Goal: Task Accomplishment & Management: Manage account settings

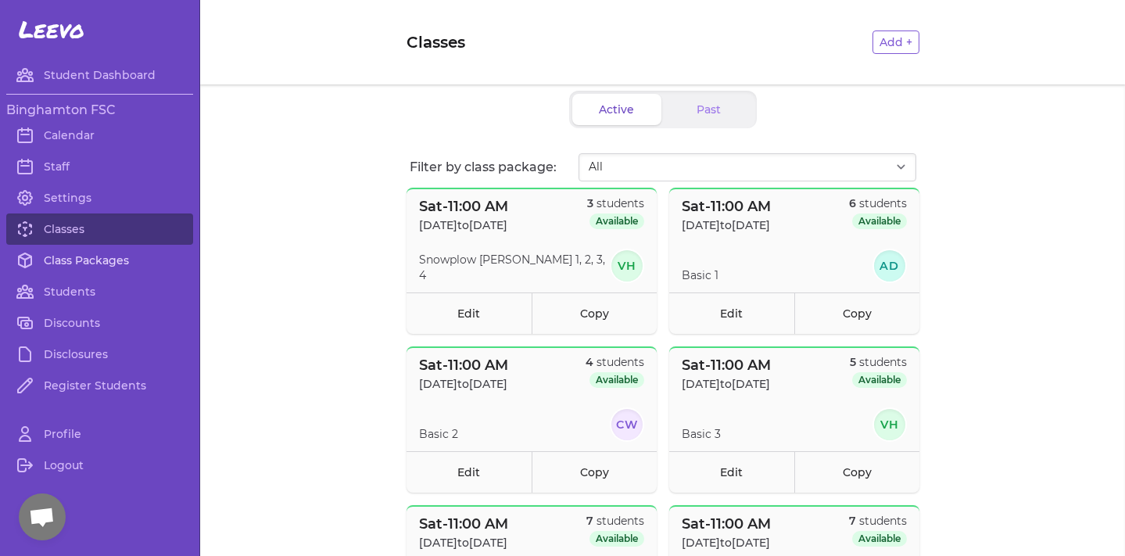
click at [59, 267] on link "Class Packages" at bounding box center [99, 260] width 187 height 31
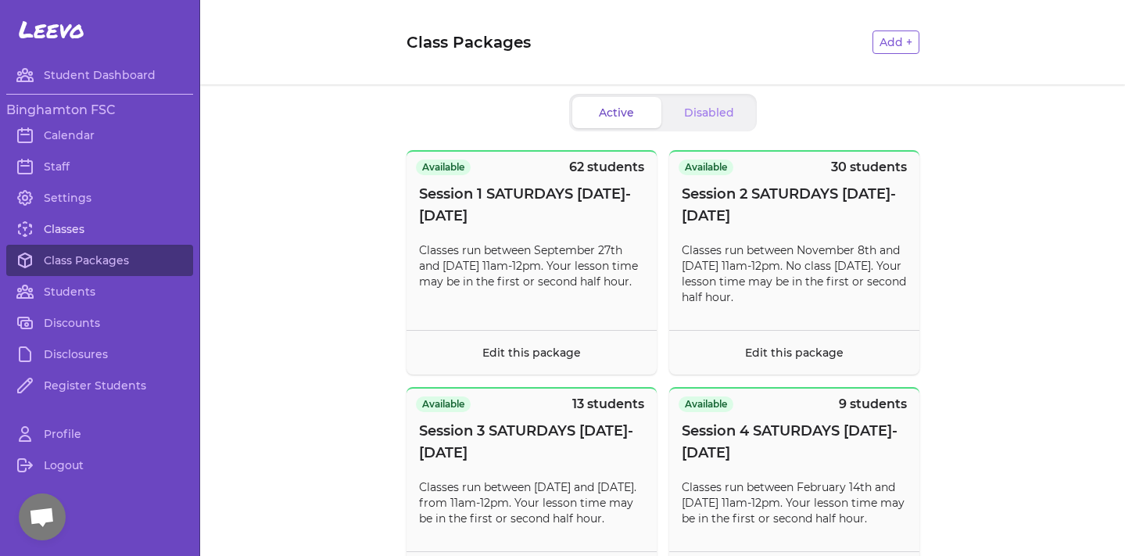
click at [62, 234] on link "Classes" at bounding box center [99, 228] width 187 height 31
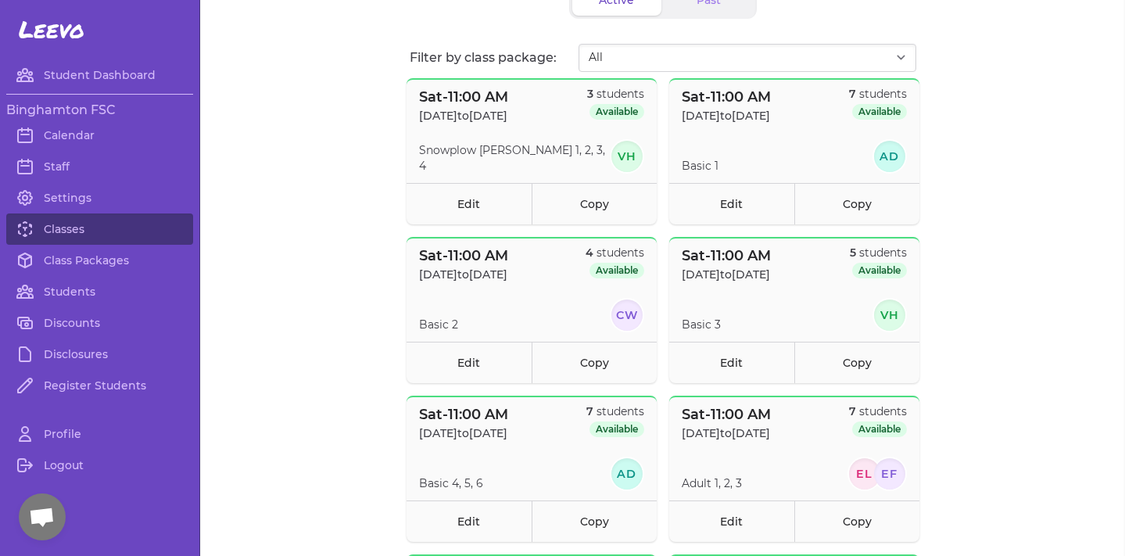
scroll to position [111, 0]
click at [761, 211] on link "Edit" at bounding box center [731, 201] width 125 height 41
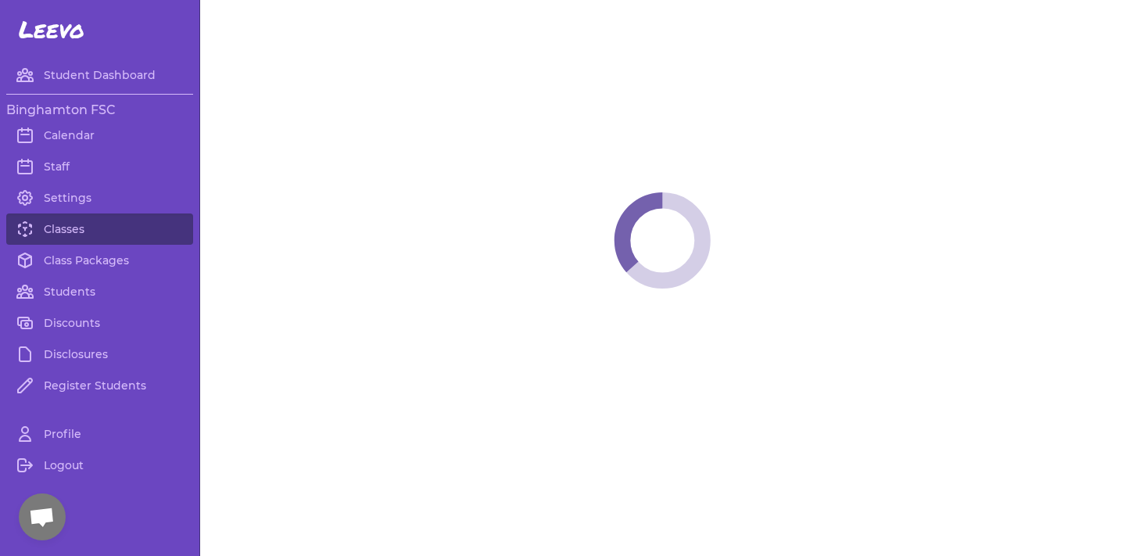
select select "6"
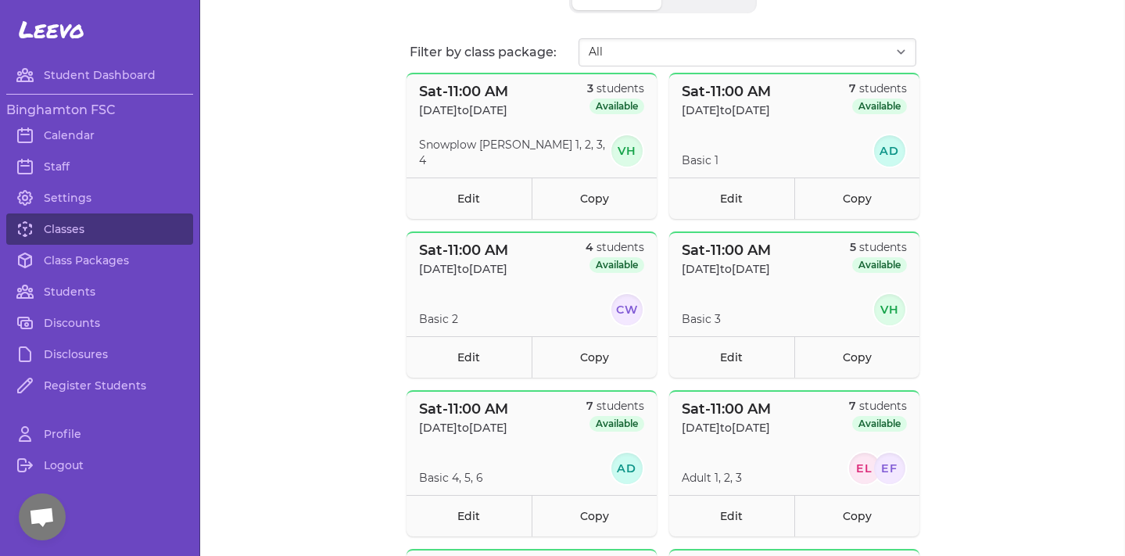
scroll to position [118, 0]
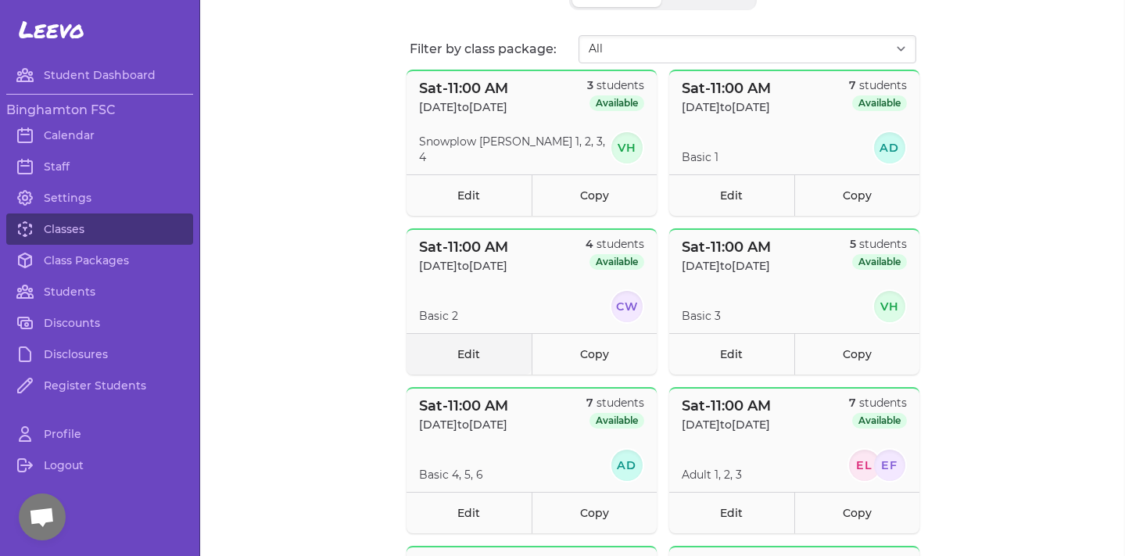
click at [497, 343] on link "Edit" at bounding box center [469, 353] width 125 height 41
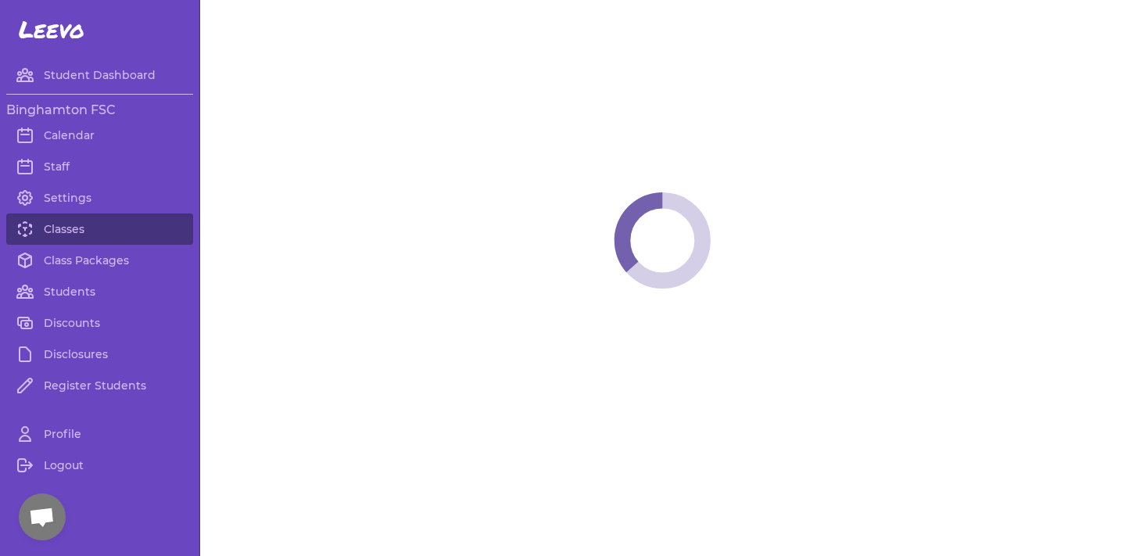
select select "6"
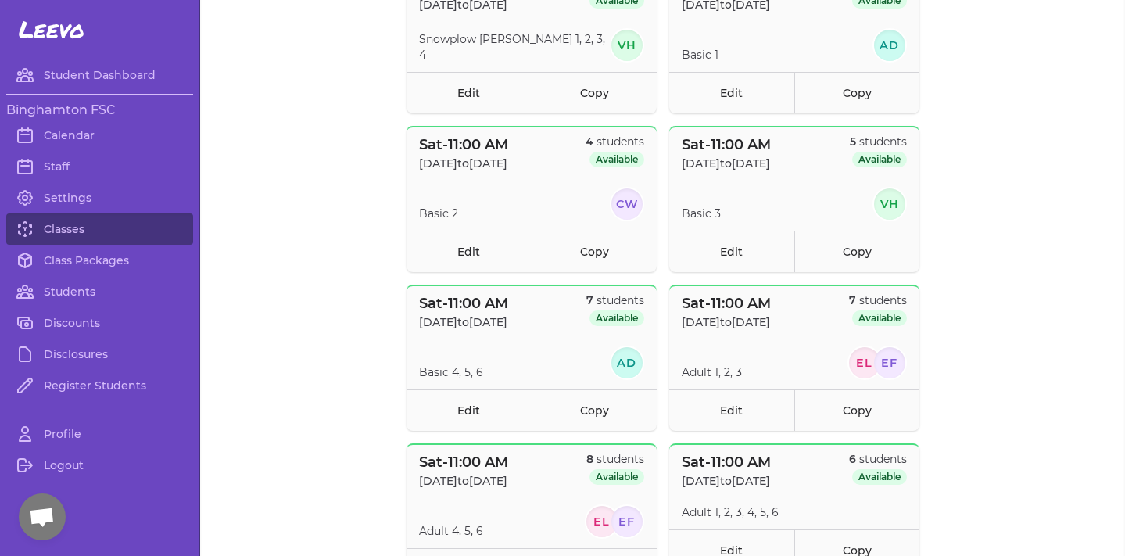
scroll to position [228, 0]
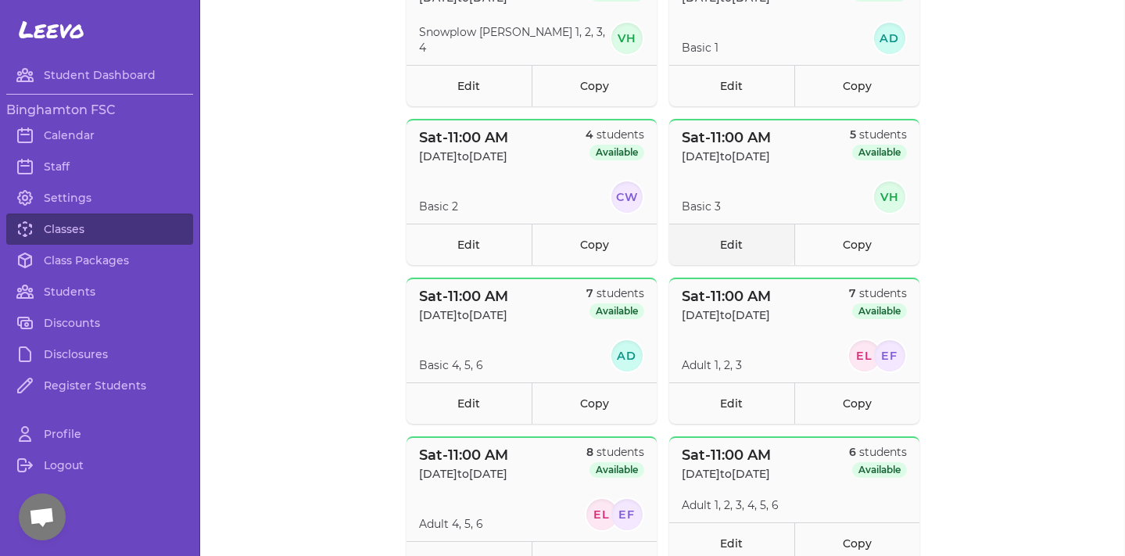
click at [737, 242] on link "Edit" at bounding box center [731, 244] width 125 height 41
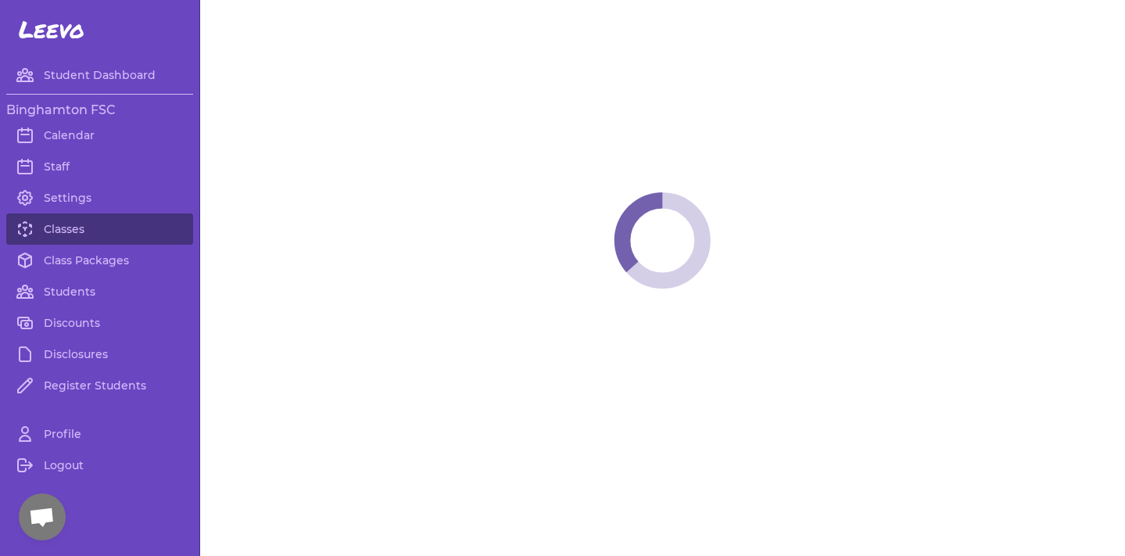
select select "6"
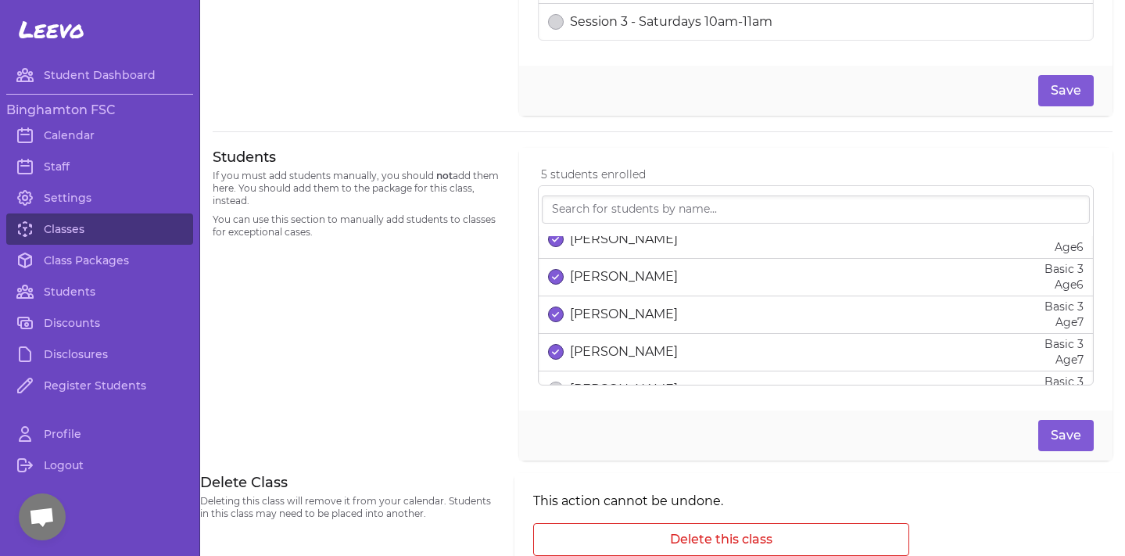
scroll to position [54, 0]
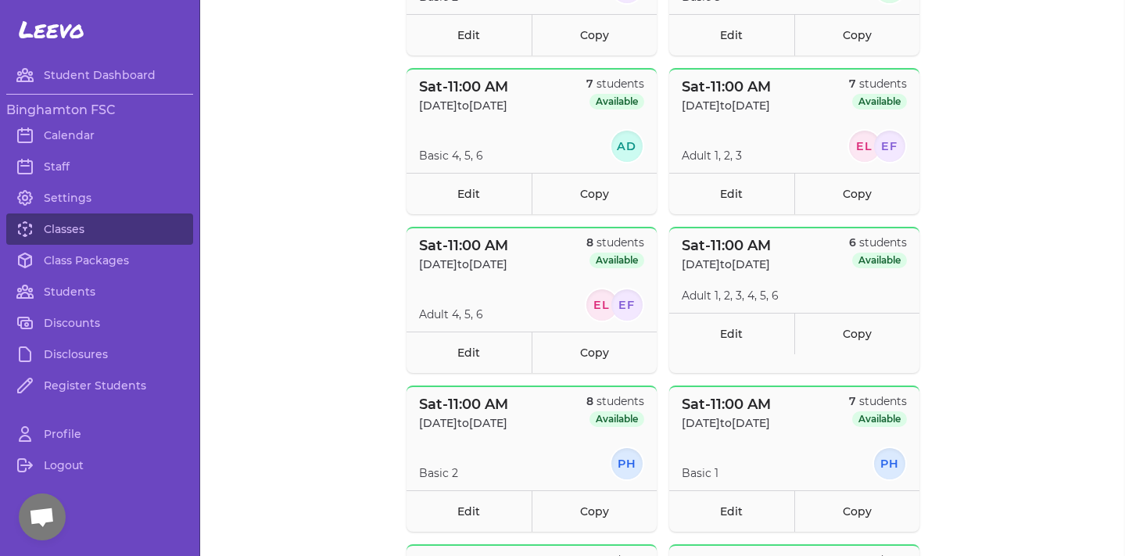
scroll to position [447, 0]
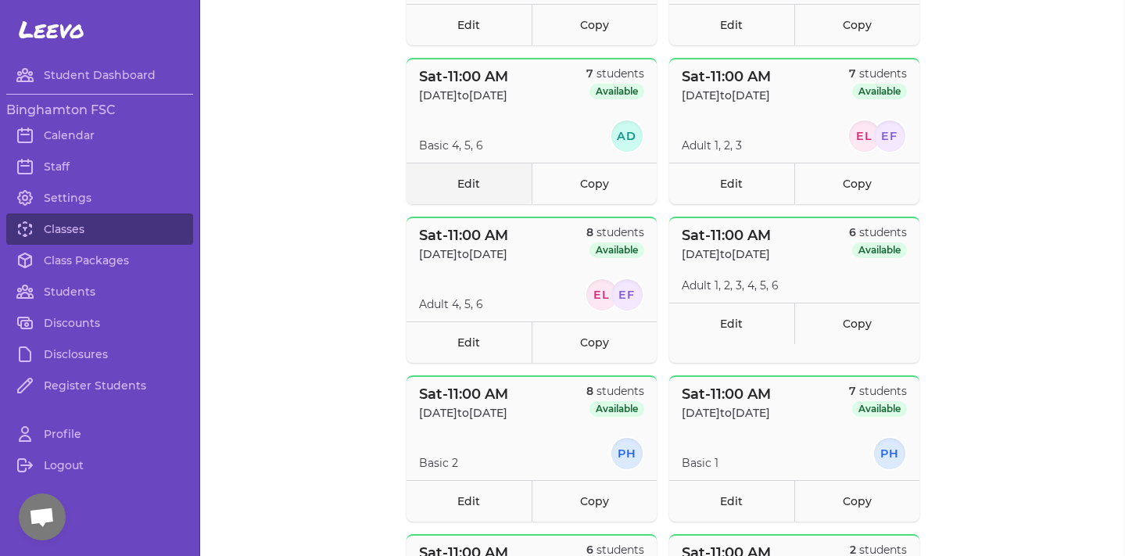
click at [444, 186] on link "Edit" at bounding box center [469, 183] width 125 height 41
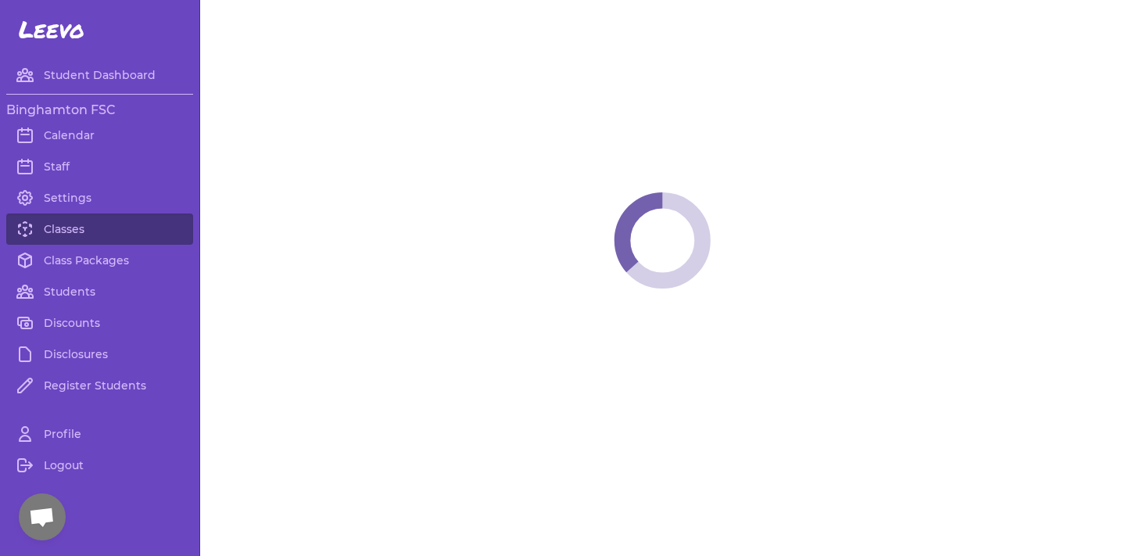
select select "6"
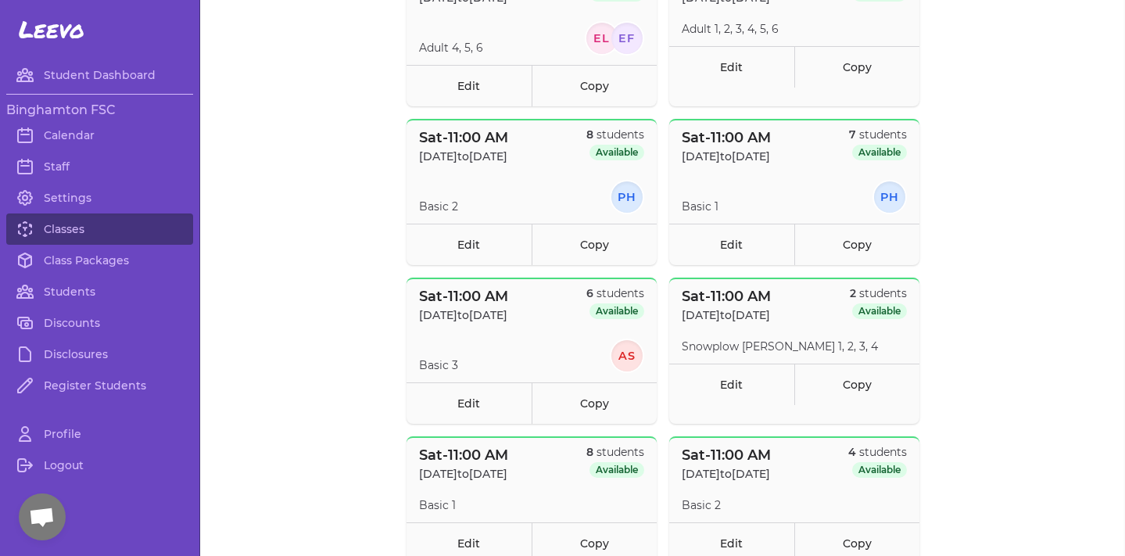
scroll to position [684, 0]
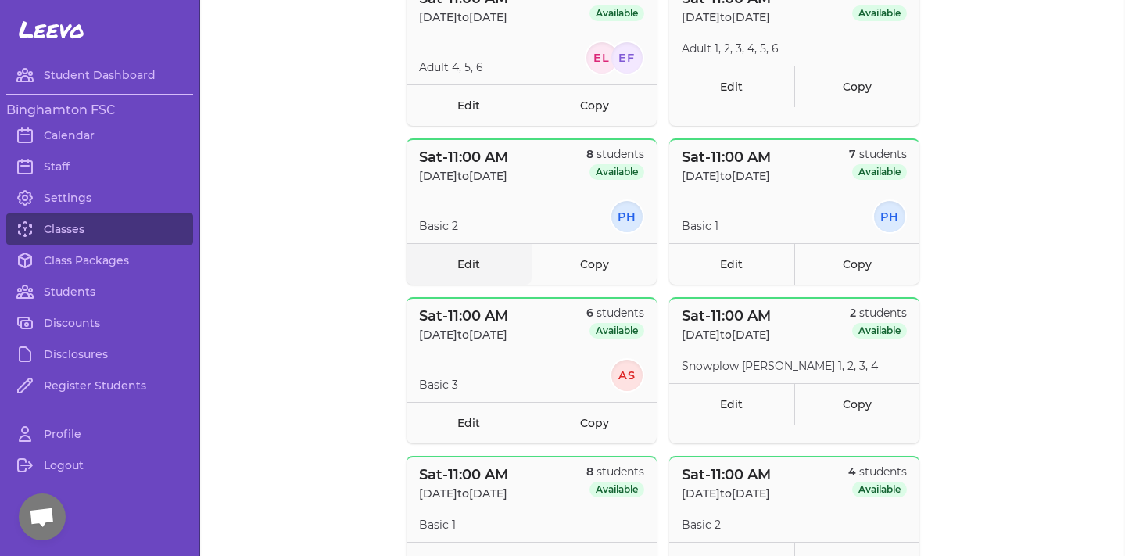
click at [470, 282] on link "Edit" at bounding box center [469, 263] width 125 height 41
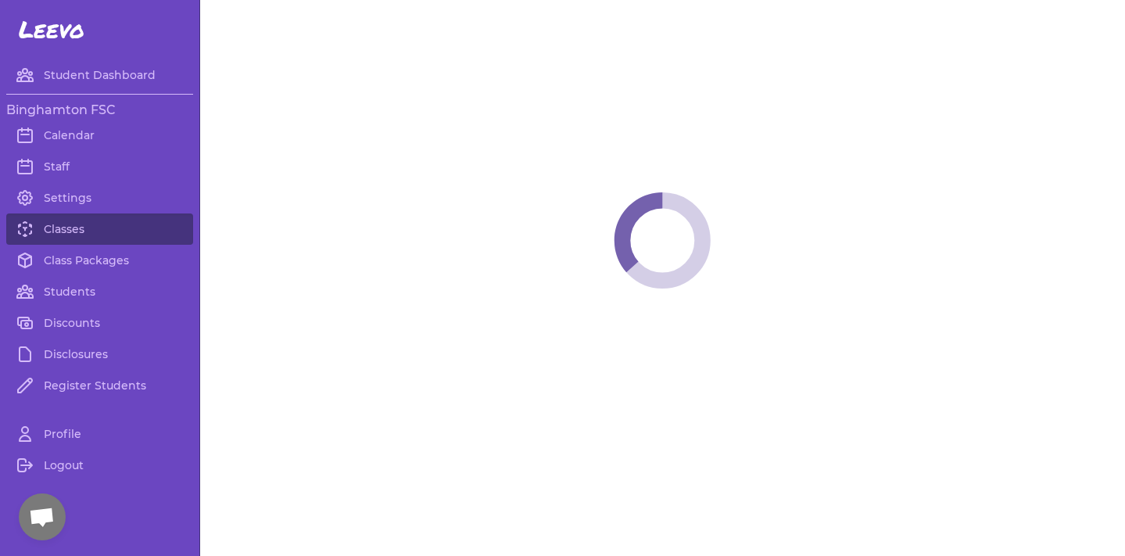
select select "6"
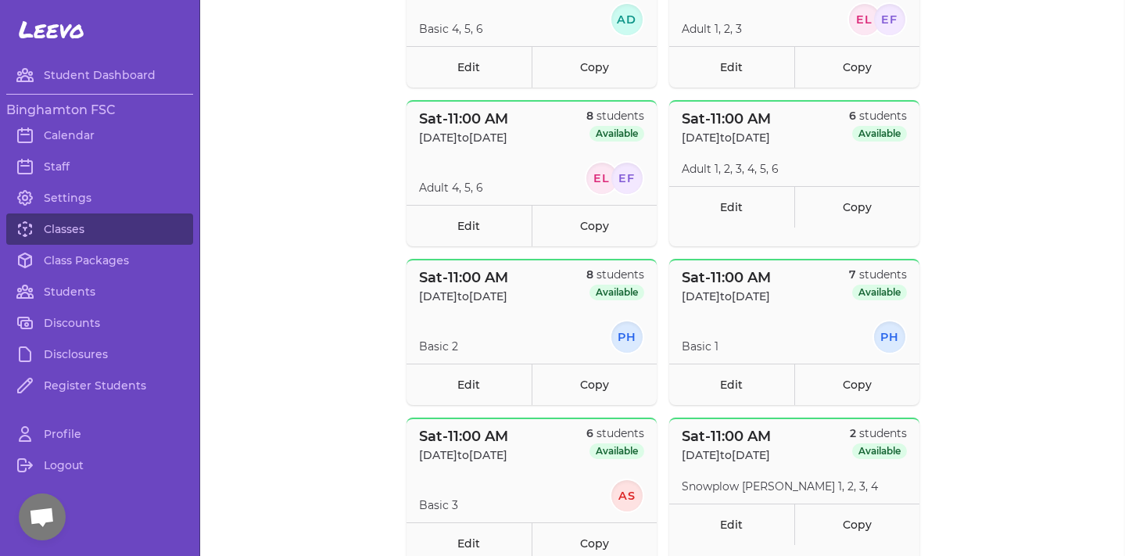
scroll to position [594, 0]
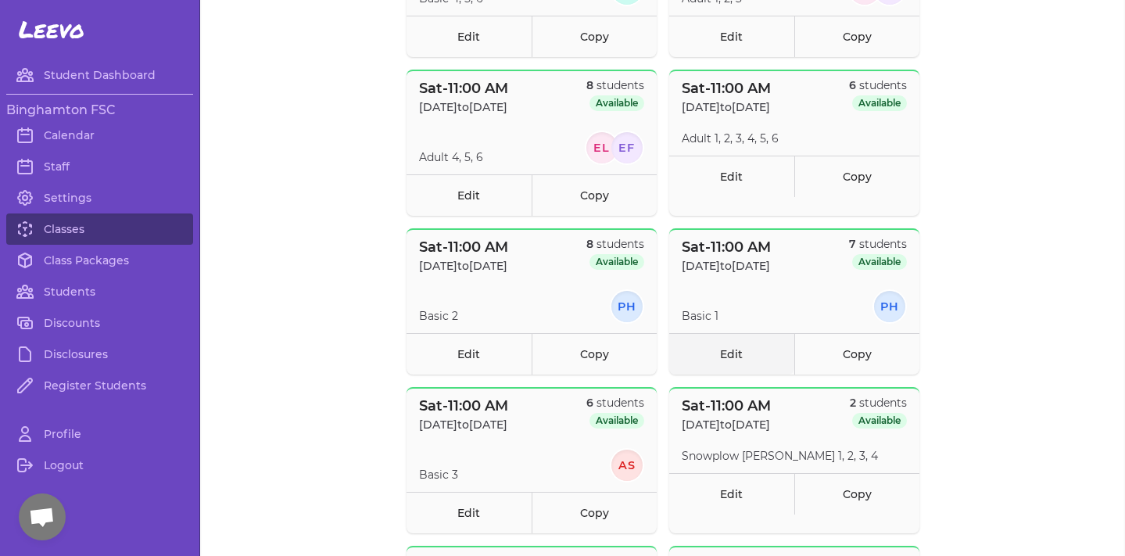
click at [718, 353] on link "Edit" at bounding box center [731, 353] width 125 height 41
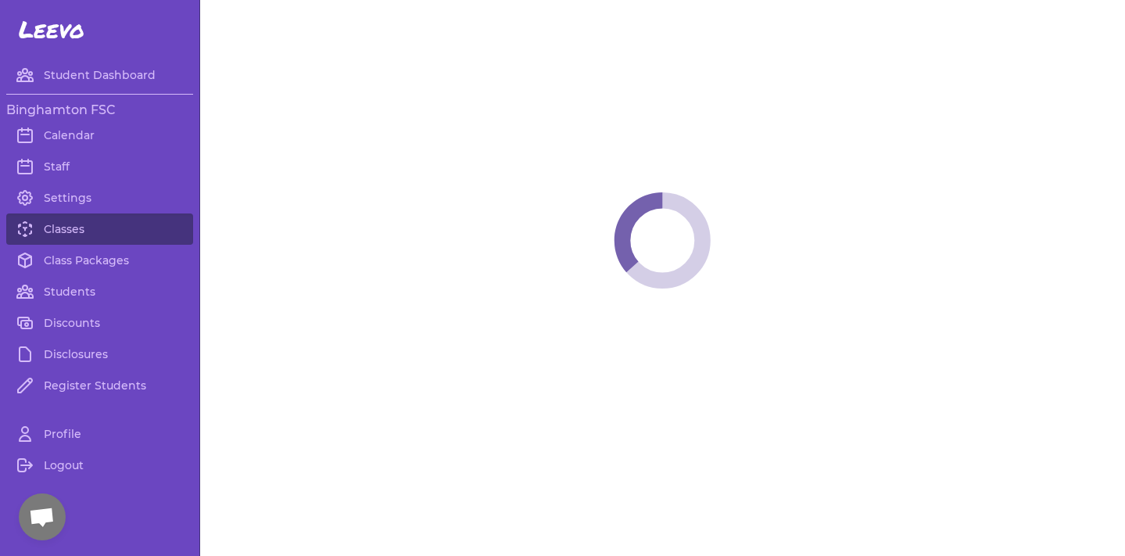
select select "6"
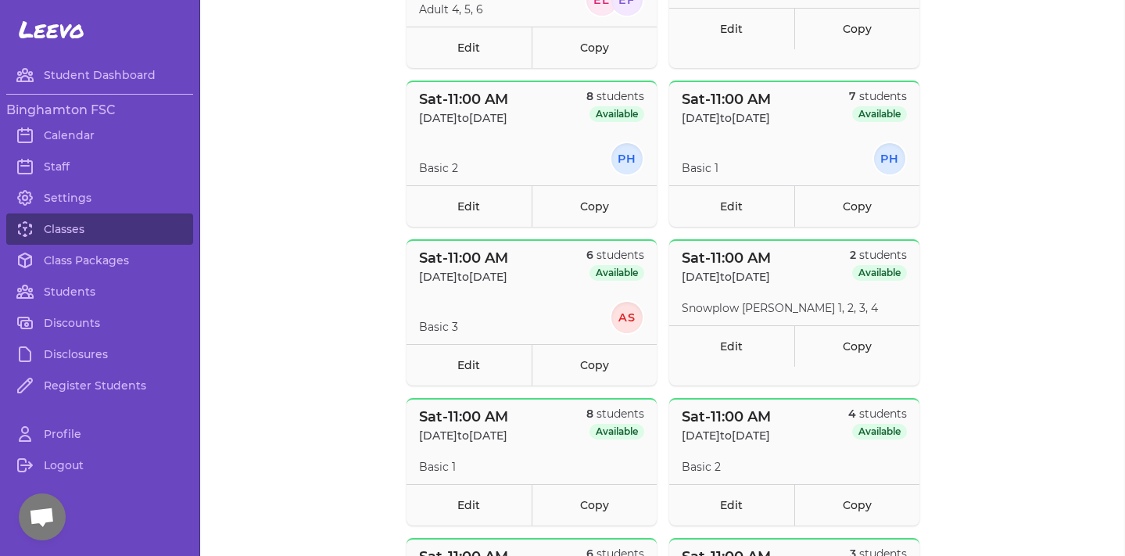
scroll to position [749, 0]
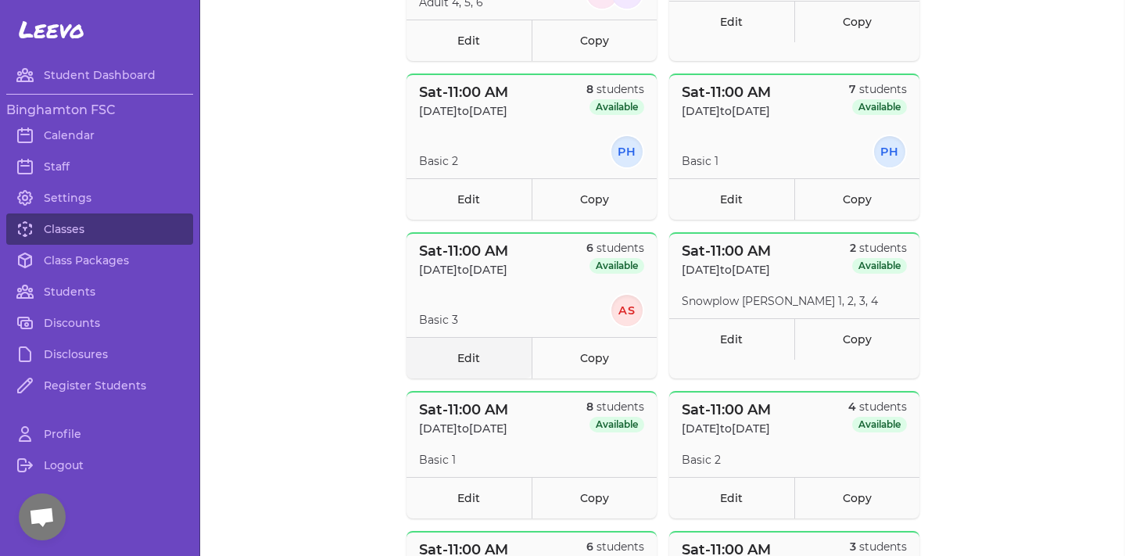
click at [496, 363] on link "Edit" at bounding box center [469, 357] width 125 height 41
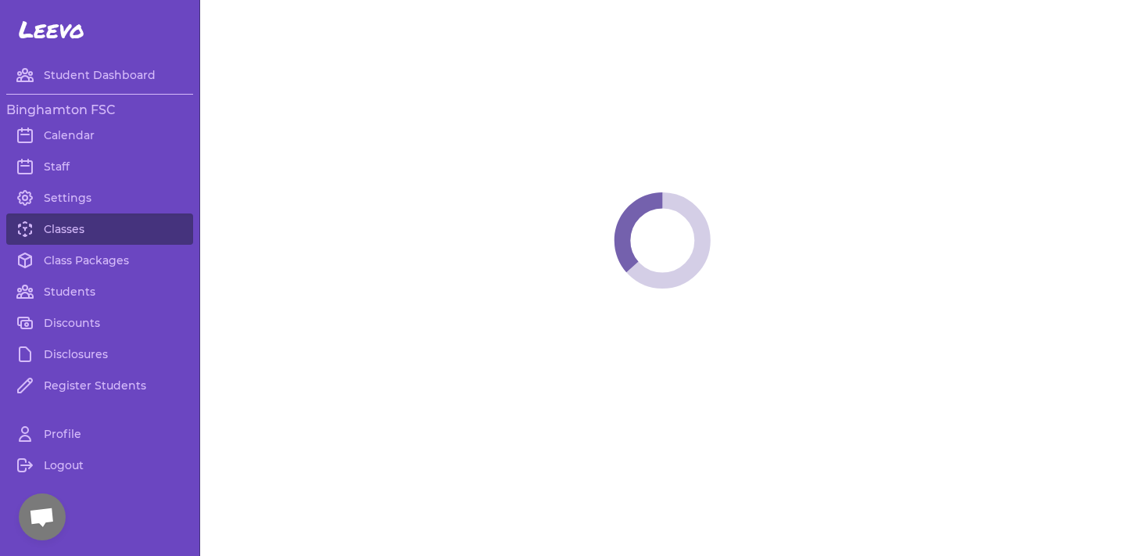
select select "6"
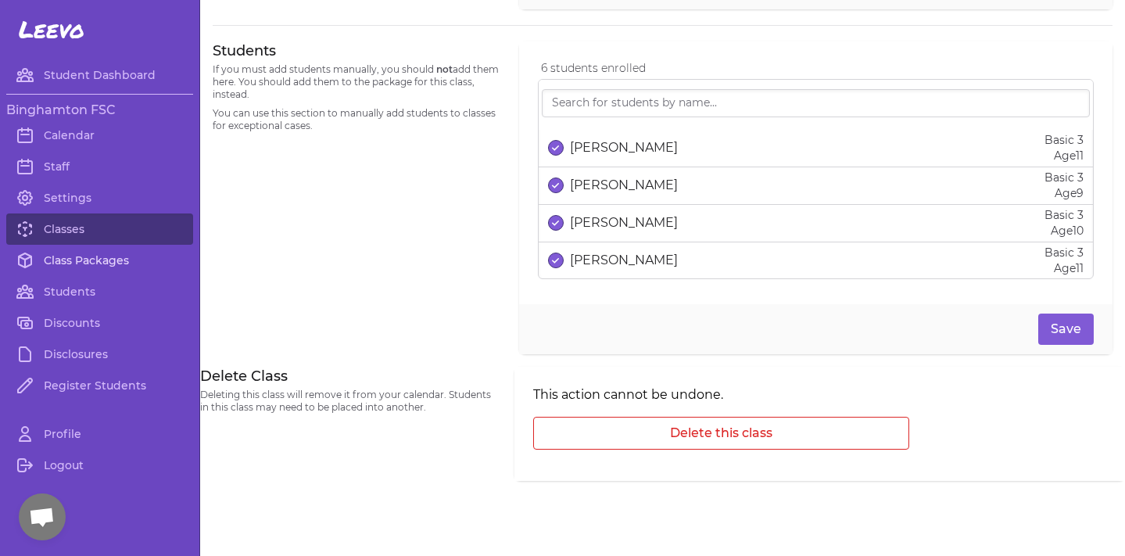
click at [93, 258] on link "Class Packages" at bounding box center [99, 260] width 187 height 31
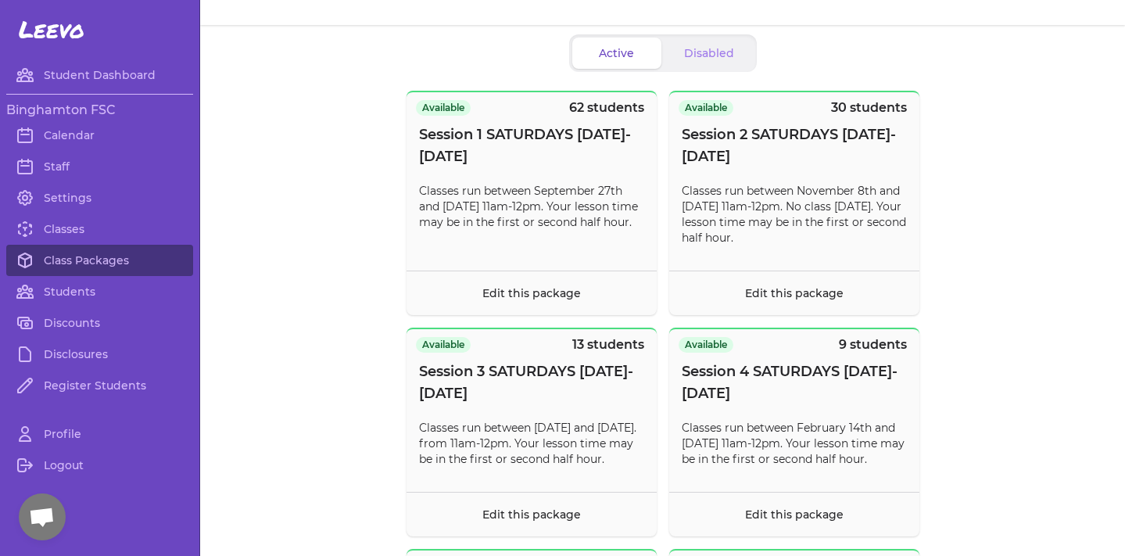
scroll to position [65, 0]
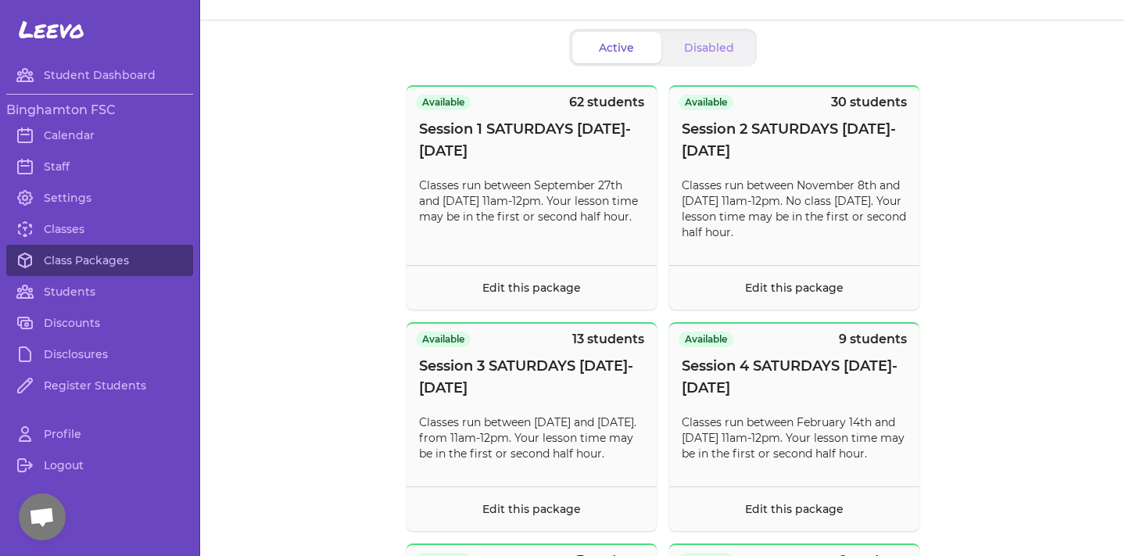
click at [81, 376] on link "Register Students" at bounding box center [99, 385] width 187 height 31
